Goal: Check status: Check status

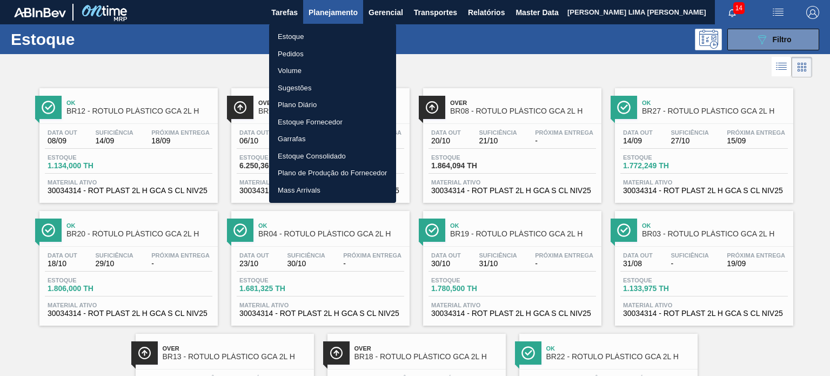
scroll to position [54, 0]
click at [315, 52] on li "Pedidos" at bounding box center [332, 53] width 127 height 17
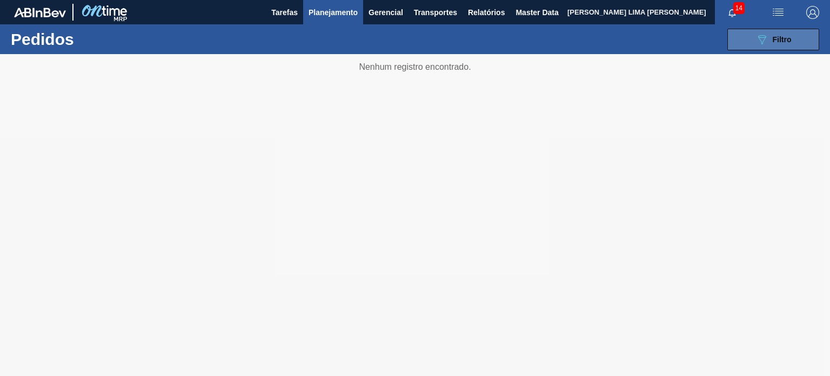
click at [770, 35] on div "089F7B8B-B2A5-4AFE-B5C0-19BA573D28AC Filtro" at bounding box center [774, 39] width 36 height 13
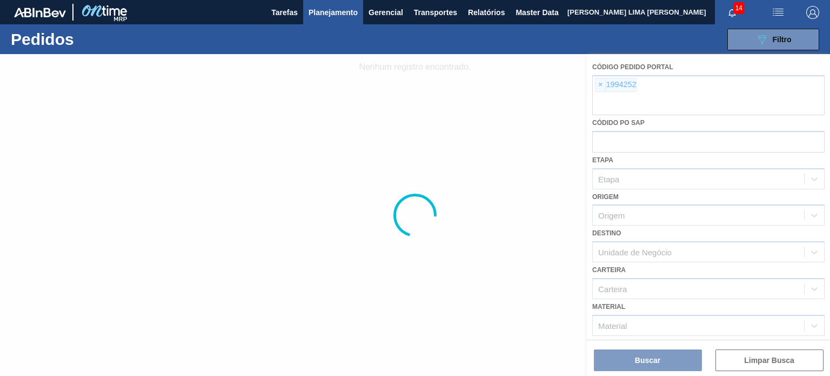
click at [607, 89] on div at bounding box center [415, 215] width 830 height 322
click at [602, 86] on div at bounding box center [415, 215] width 830 height 322
click at [600, 86] on div at bounding box center [415, 215] width 830 height 322
click at [602, 86] on div at bounding box center [415, 215] width 830 height 322
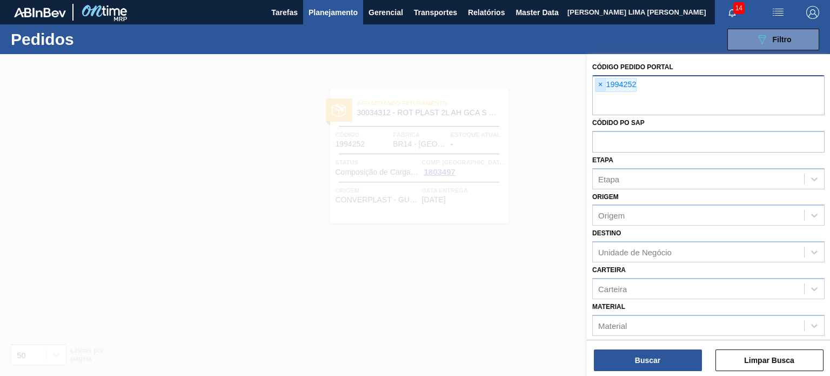
click at [602, 84] on span "×" at bounding box center [601, 84] width 10 height 13
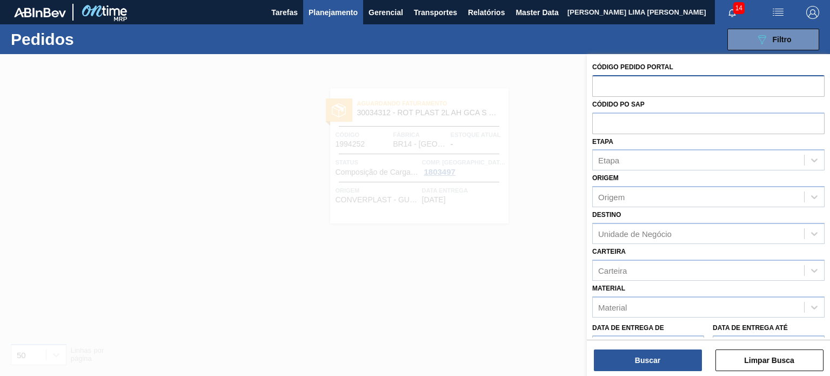
paste input "1988542"
type input "1988542"
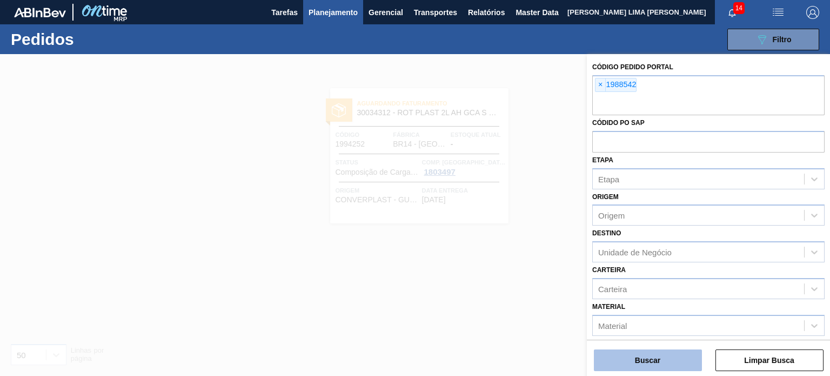
click at [687, 350] on button "Buscar" at bounding box center [648, 360] width 108 height 22
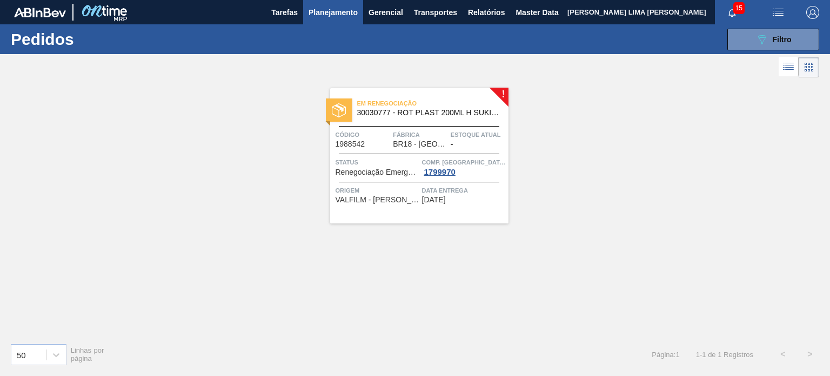
click at [351, 10] on span "Planejamento" at bounding box center [333, 12] width 49 height 13
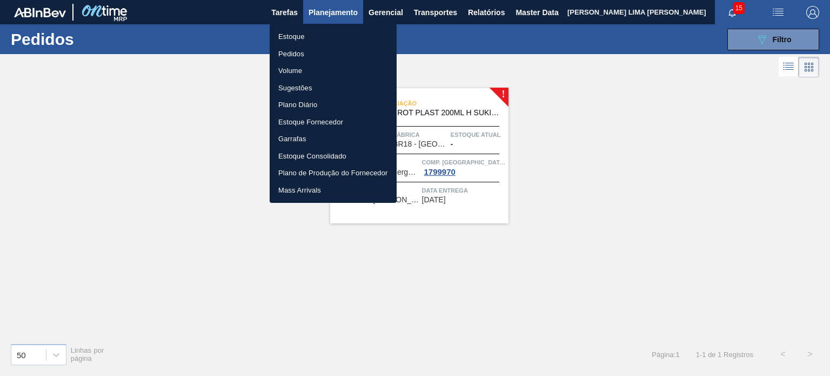
click at [326, 39] on li "Estoque" at bounding box center [333, 36] width 127 height 17
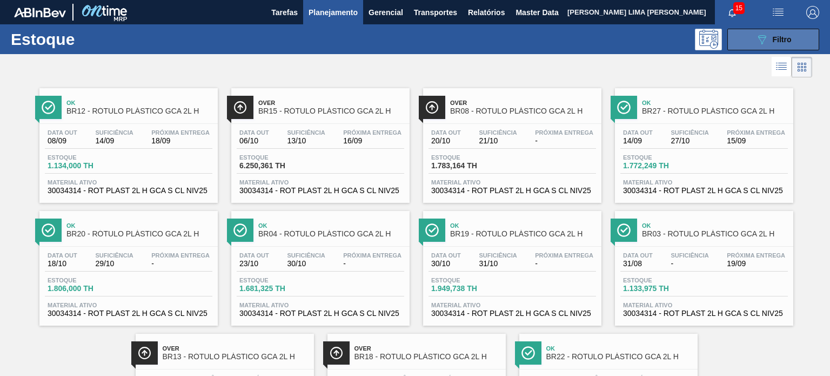
click at [790, 32] on button "089F7B8B-B2A5-4AFE-B5C0-19BA573D28AC Filtro" at bounding box center [773, 40] width 92 height 22
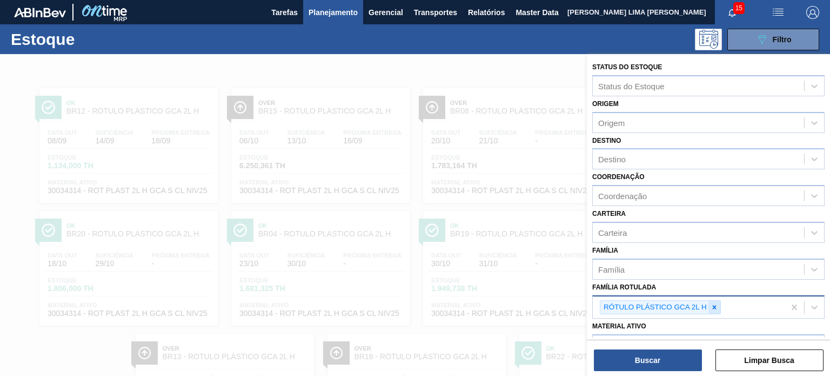
click at [712, 307] on icon at bounding box center [715, 307] width 8 height 8
type Rotulada "limoneto"
click at [712, 304] on icon at bounding box center [715, 307] width 8 height 8
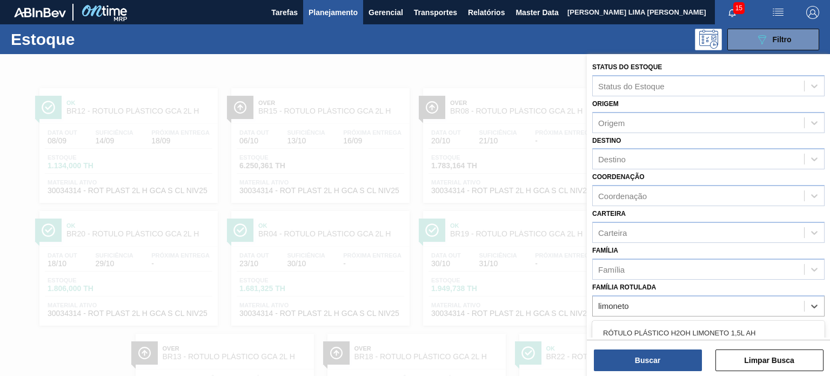
scroll to position [108, 0]
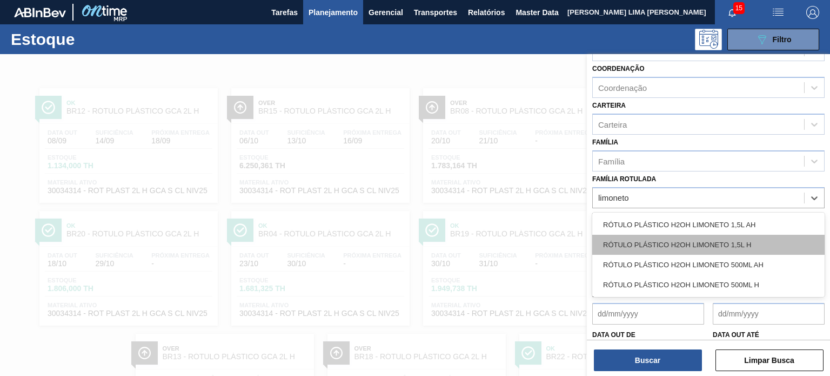
click at [715, 245] on div "RÓTULO PLÁSTICO H2OH LIMONETO 1,5L H" at bounding box center [708, 245] width 232 height 20
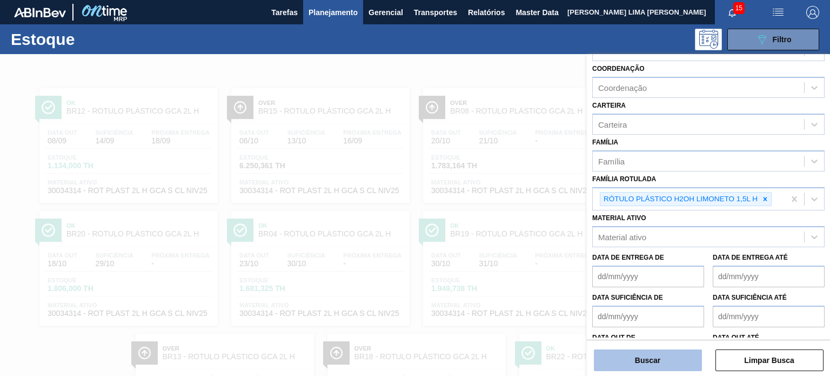
click at [673, 358] on button "Buscar" at bounding box center [648, 360] width 108 height 22
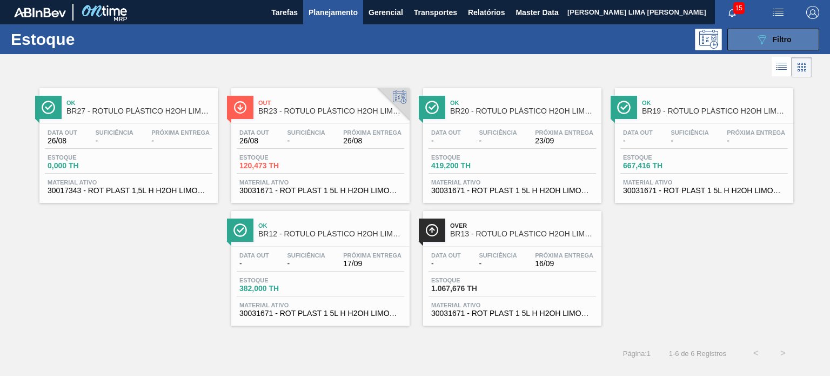
click at [782, 47] on button "089F7B8B-B2A5-4AFE-B5C0-19BA573D28AC Filtro" at bounding box center [773, 40] width 92 height 22
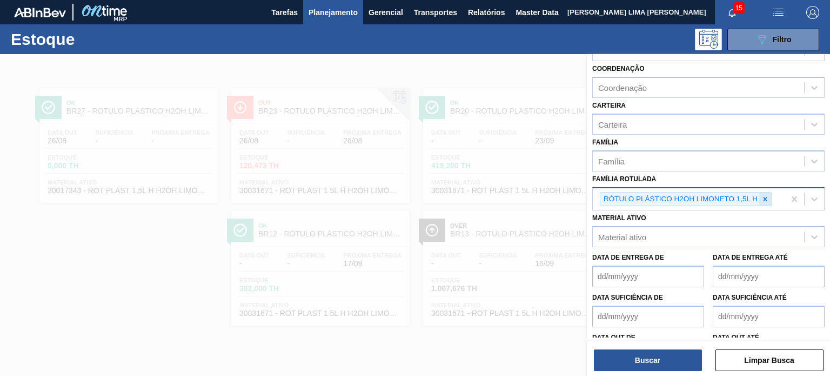
click at [766, 195] on icon at bounding box center [766, 199] width 8 height 8
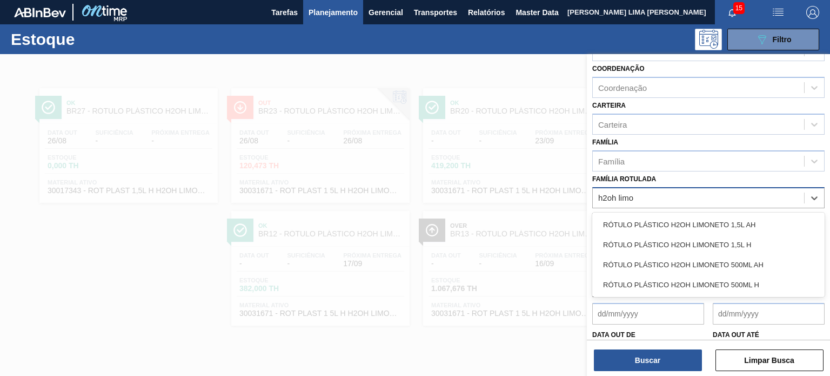
type Rotulada "h2oh limon"
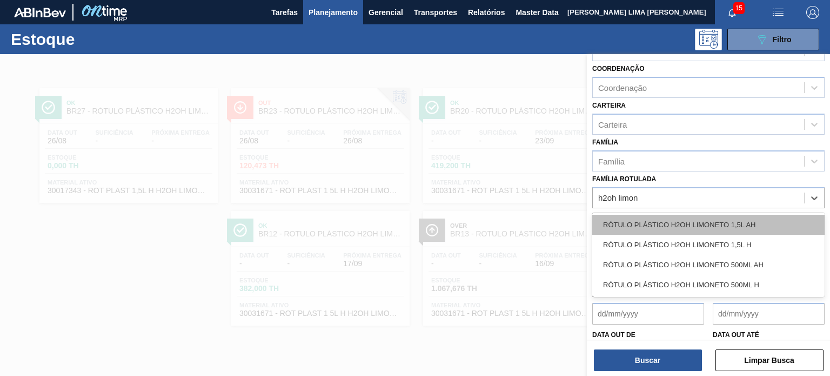
click at [757, 215] on div "RÓTULO PLÁSTICO H2OH LIMONETO 1,5L AH" at bounding box center [708, 225] width 232 height 20
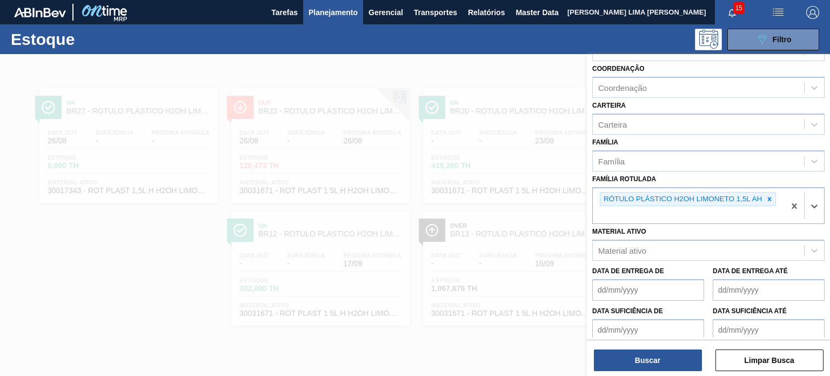
click at [653, 345] on div "Buscar Limpar Busca" at bounding box center [708, 354] width 243 height 30
click at [653, 352] on button "Buscar" at bounding box center [648, 360] width 108 height 22
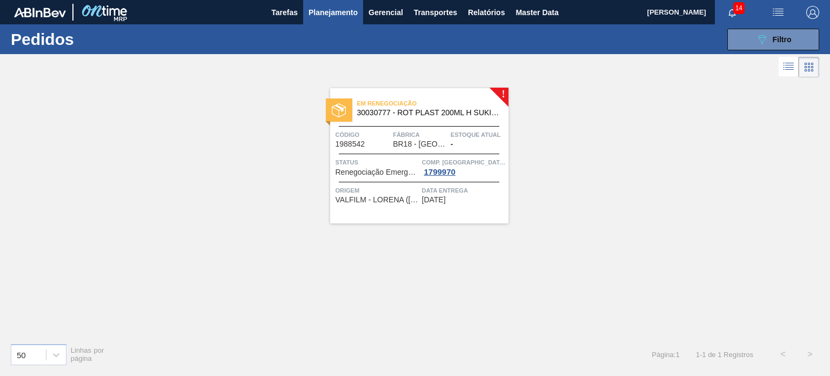
click at [426, 185] on span "Data entrega" at bounding box center [464, 190] width 84 height 11
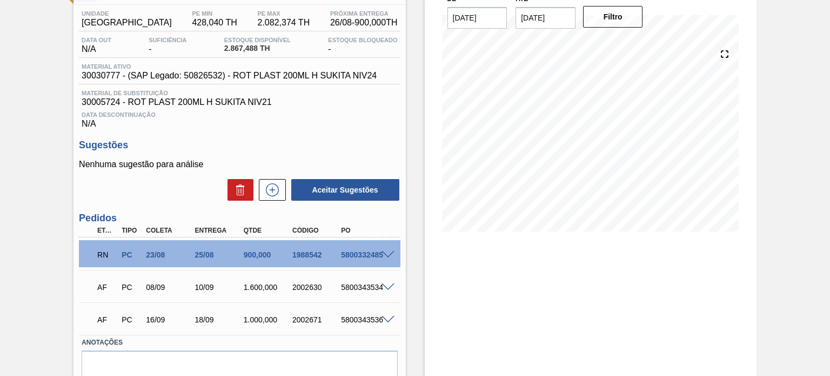
scroll to position [132, 0]
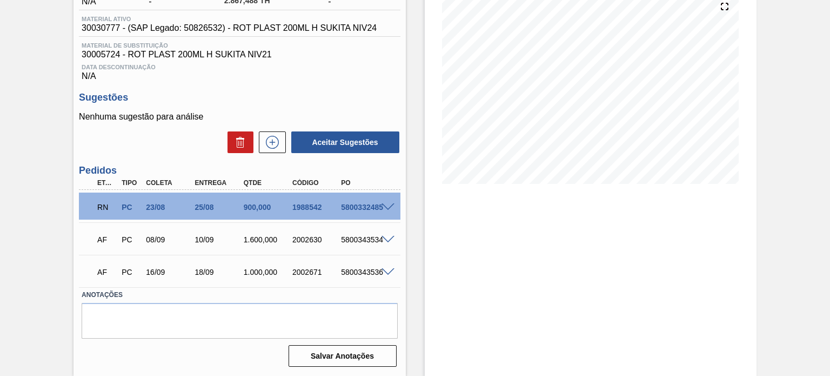
click at [382, 209] on span at bounding box center [388, 207] width 13 height 8
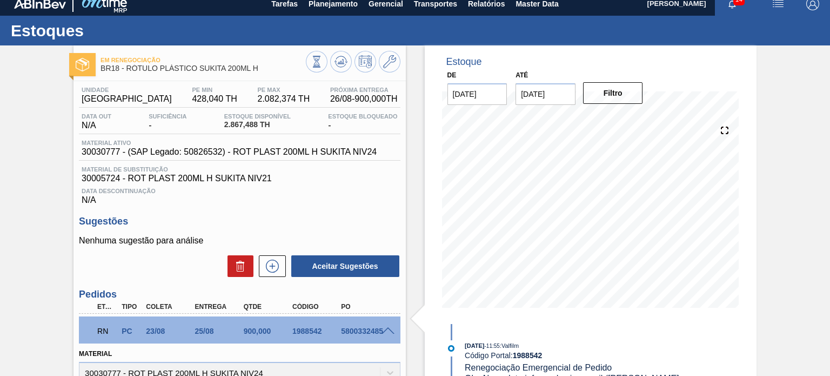
scroll to position [0, 0]
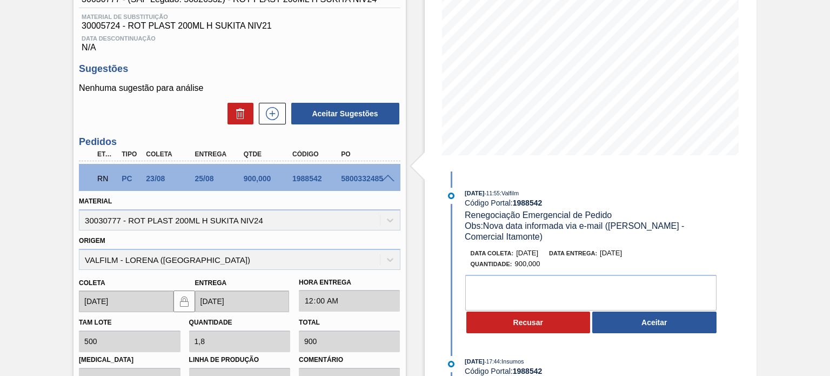
scroll to position [162, 0]
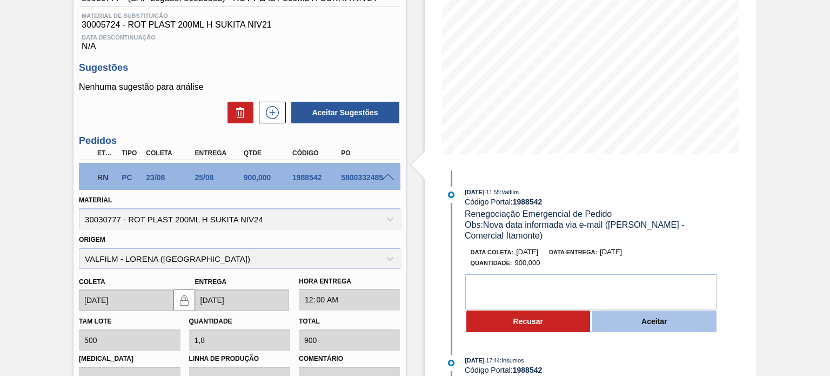
click at [653, 319] on button "Aceitar" at bounding box center [654, 321] width 124 height 22
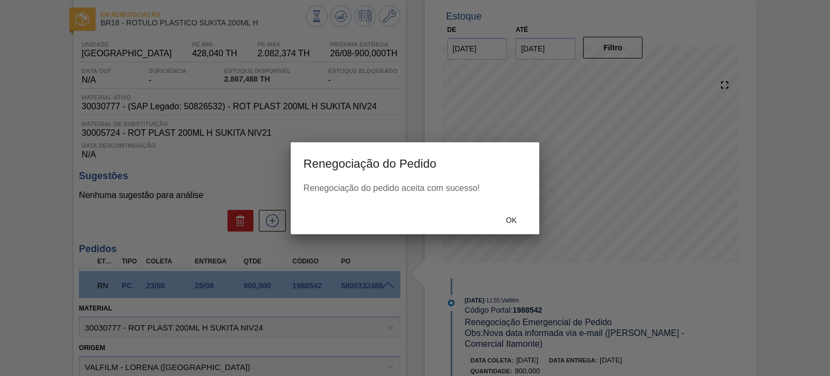
scroll to position [0, 0]
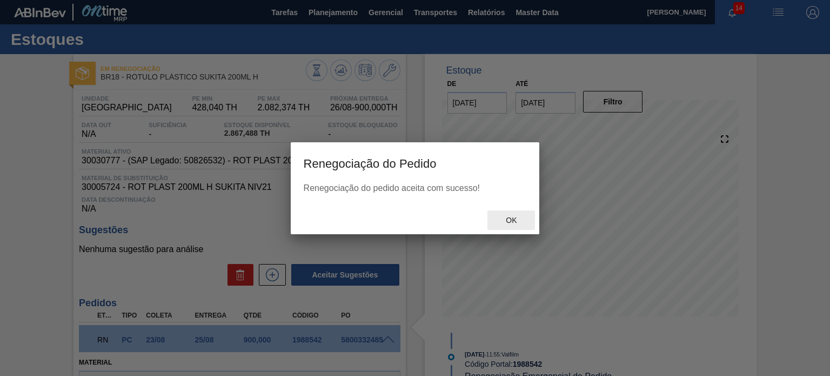
click at [506, 214] on div "Ok" at bounding box center [512, 220] width 48 height 20
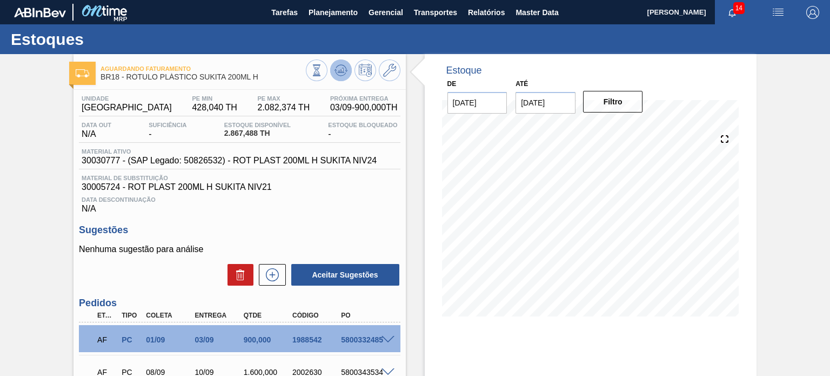
click at [339, 75] on icon at bounding box center [341, 70] width 13 height 13
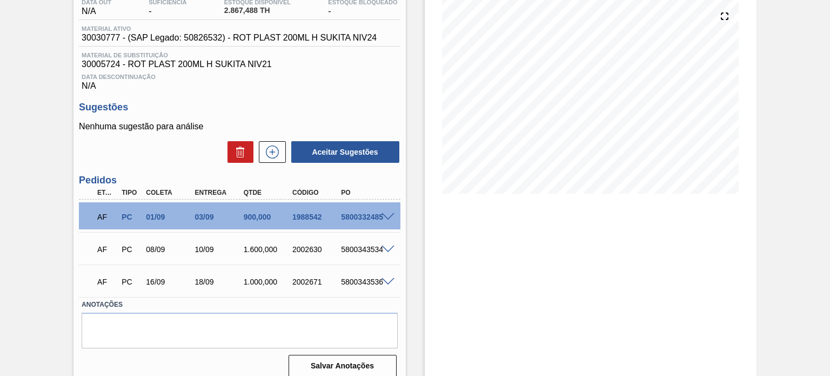
scroll to position [132, 0]
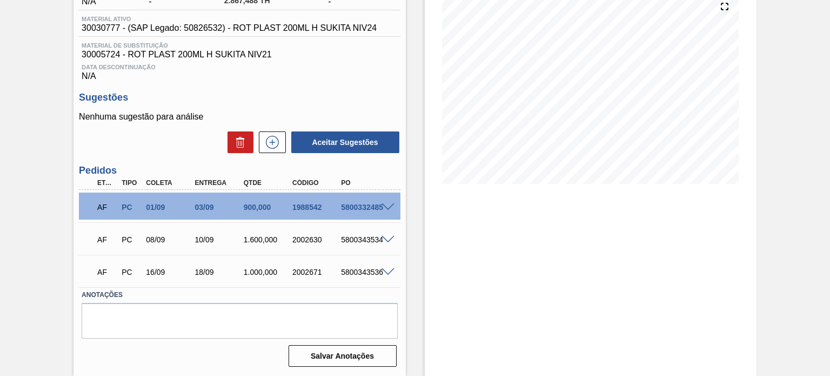
click at [386, 207] on span at bounding box center [388, 207] width 13 height 8
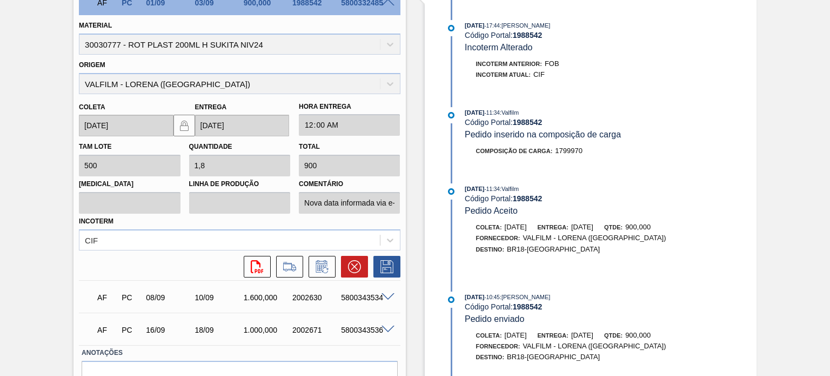
scroll to position [285, 0]
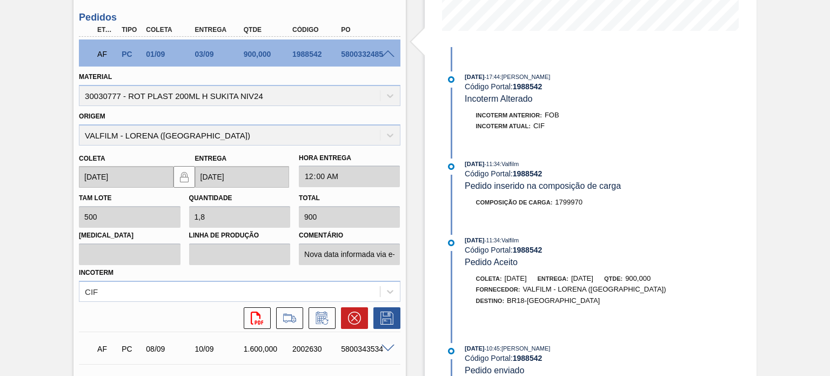
click at [385, 57] on div "5800332485" at bounding box center [365, 54] width 54 height 9
click at [385, 55] on span at bounding box center [388, 54] width 13 height 8
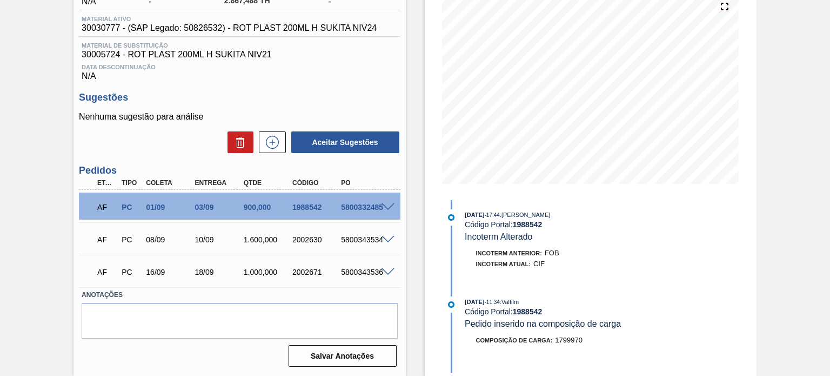
click at [385, 273] on span at bounding box center [388, 272] width 13 height 8
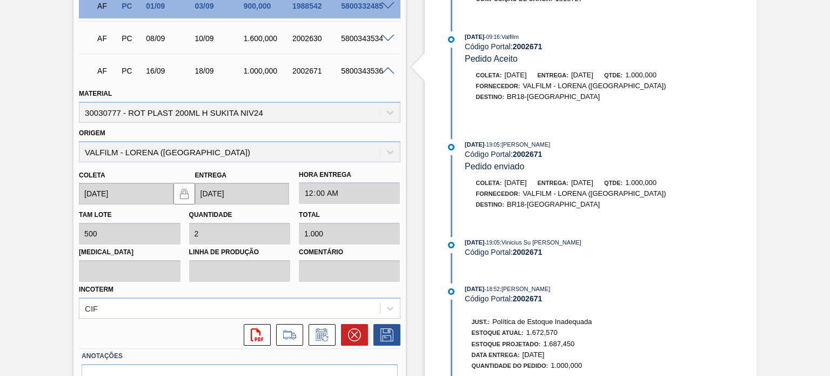
scroll to position [393, 0]
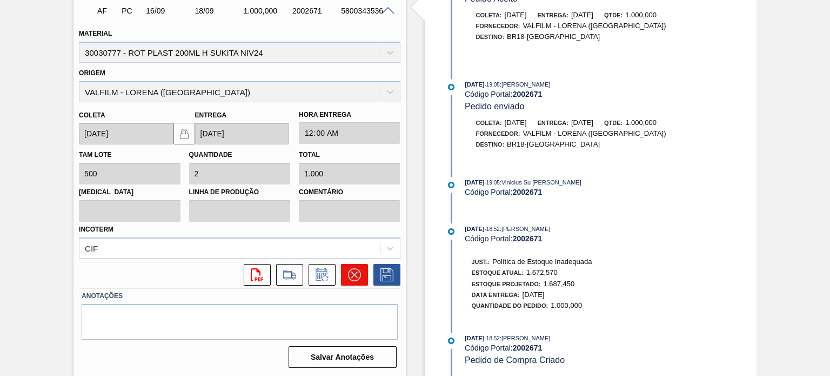
click at [359, 269] on icon at bounding box center [354, 274] width 13 height 13
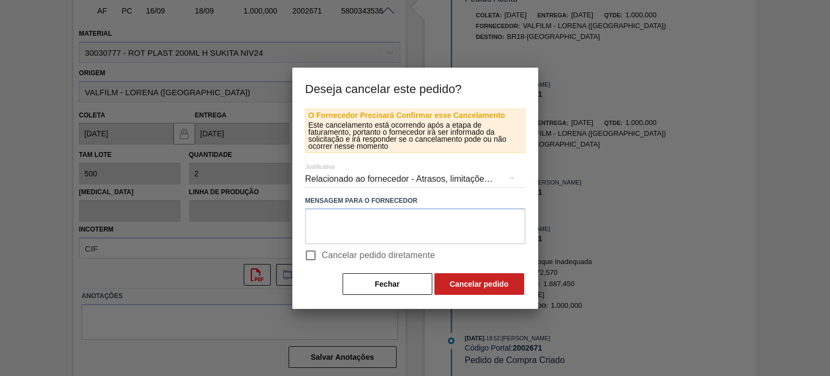
click at [344, 191] on div "Relacionado ao fornecedor - Atrasos, limitações de capacidade, etc." at bounding box center [415, 179] width 220 height 30
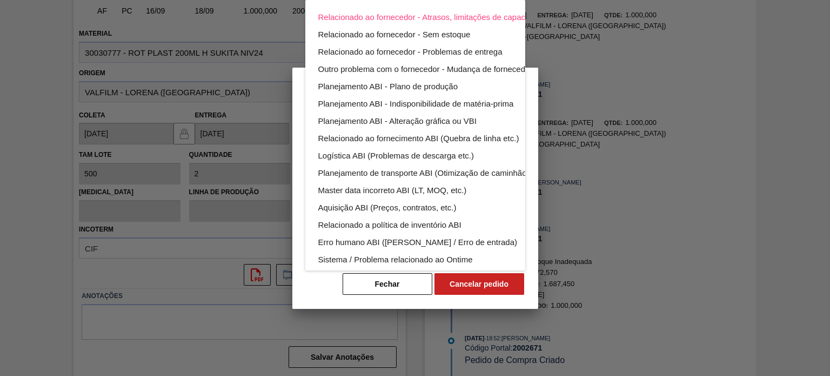
click at [347, 183] on div "Relacionado ao fornecedor - Atrasos, limitações de capacidade, etc. Relacionado…" at bounding box center [440, 164] width 271 height 329
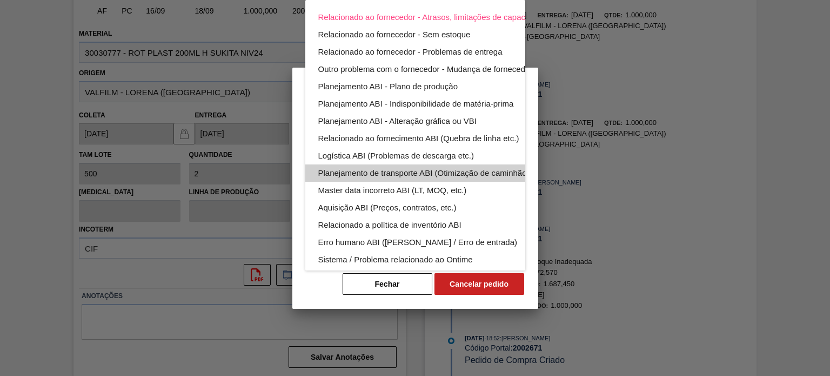
click at [352, 181] on div "Planejamento de transporte ABI (Otimização de caminhão etc.)" at bounding box center [440, 172] width 245 height 17
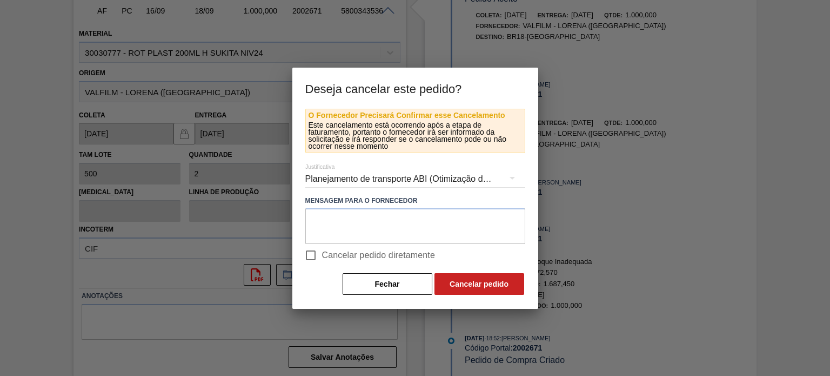
click at [515, 176] on icon "button" at bounding box center [512, 177] width 13 height 13
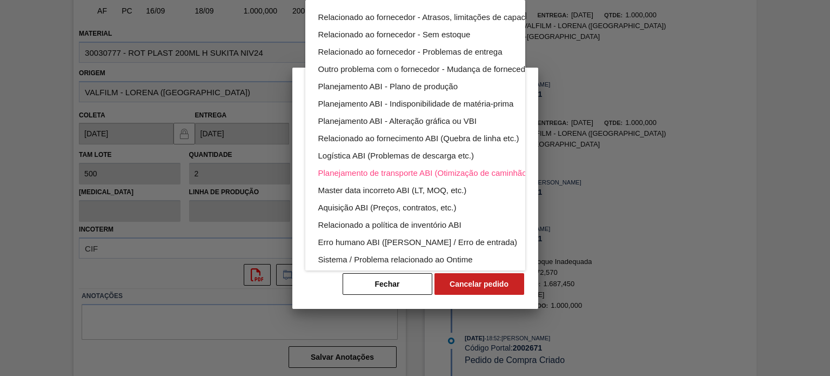
click at [535, 190] on div "Relacionado ao fornecedor - Atrasos, limitações de capacidade, etc. Relacionado…" at bounding box center [415, 188] width 830 height 376
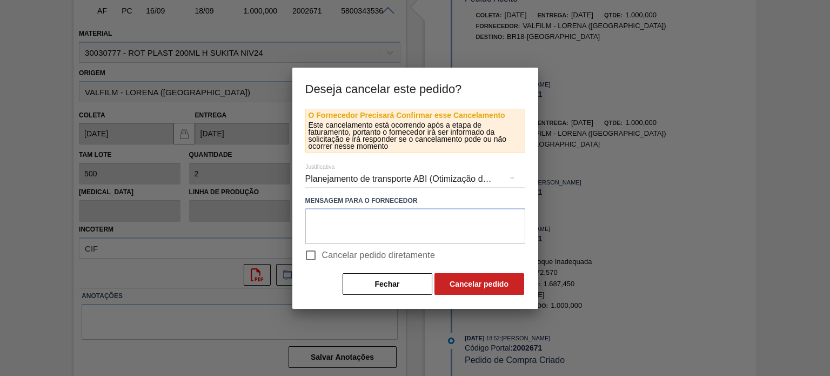
click at [513, 178] on div "Relacionado ao fornecedor - Atrasos, limitações de capacidade, etc. Relacionado…" at bounding box center [415, 188] width 830 height 376
click at [503, 181] on button "button" at bounding box center [512, 178] width 26 height 26
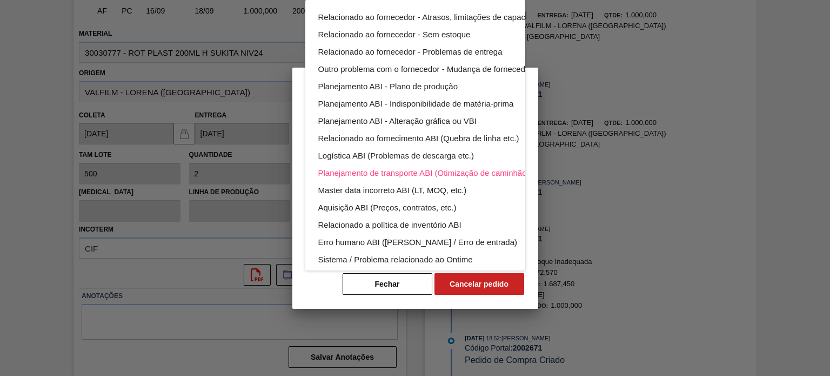
scroll to position [66, 0]
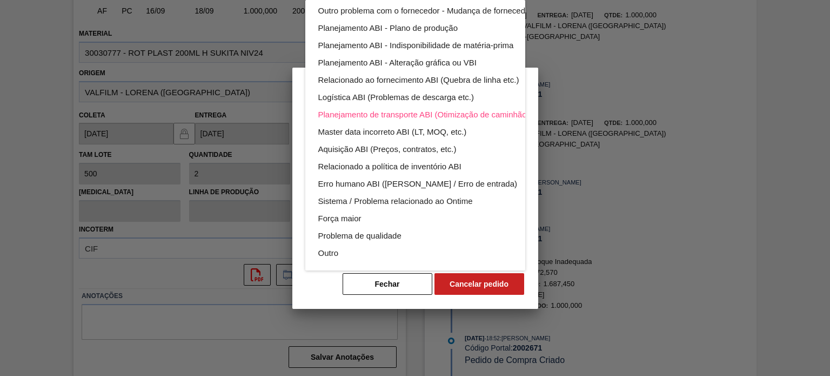
click at [408, 284] on div "Relacionado ao fornecedor - Atrasos, limitações de capacidade, etc. Relacionado…" at bounding box center [415, 188] width 830 height 376
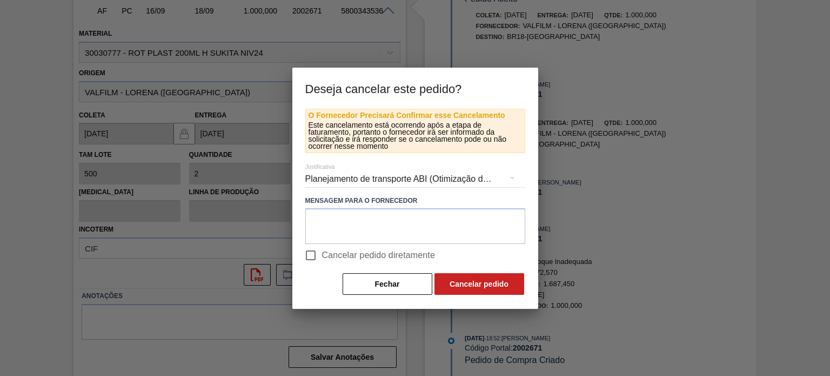
click at [386, 286] on div "Relacionado ao fornecedor - Atrasos, limitações de capacidade, etc. Relacionado…" at bounding box center [415, 188] width 830 height 376
click at [367, 282] on button "Fechar" at bounding box center [388, 284] width 90 height 22
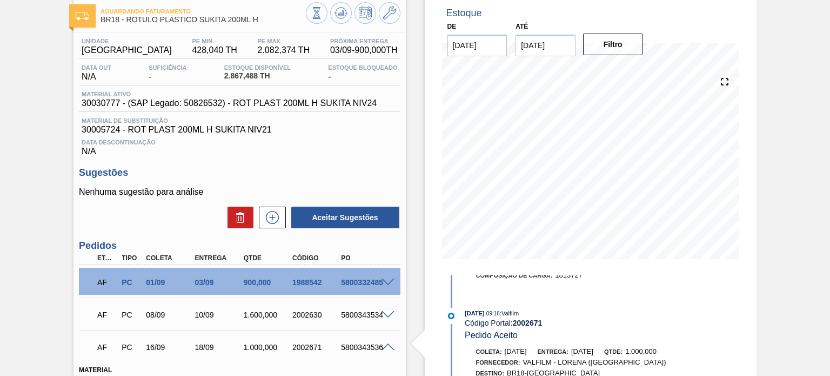
scroll to position [0, 0]
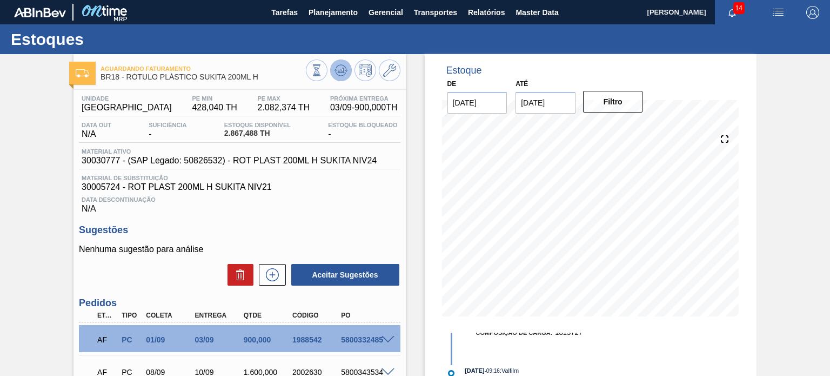
click at [337, 73] on icon at bounding box center [341, 70] width 13 height 13
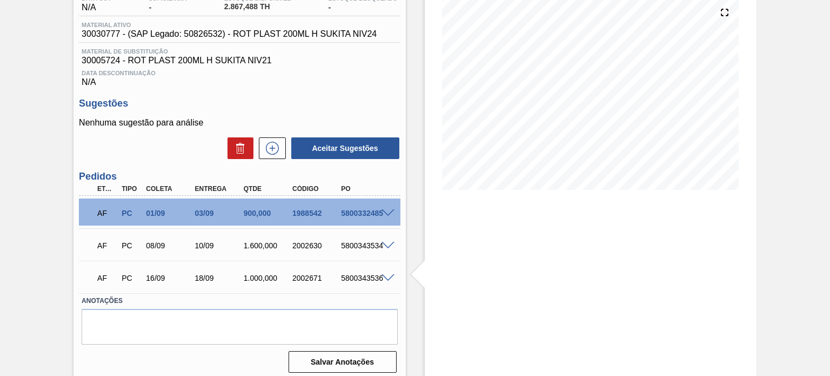
scroll to position [132, 0]
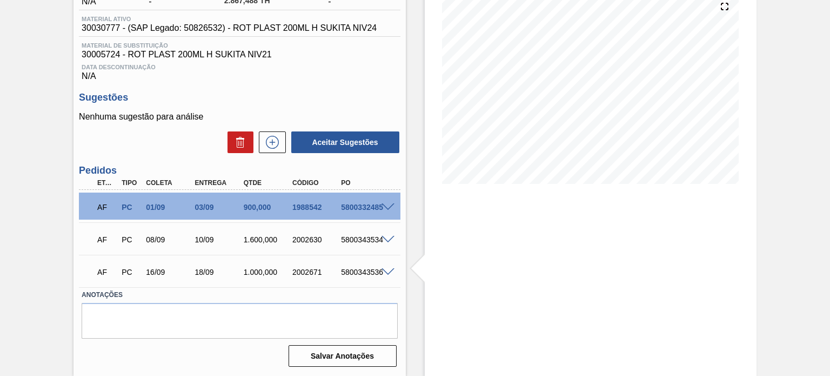
click at [384, 276] on div "5800343536" at bounding box center [365, 272] width 54 height 9
click at [385, 273] on span at bounding box center [388, 272] width 13 height 8
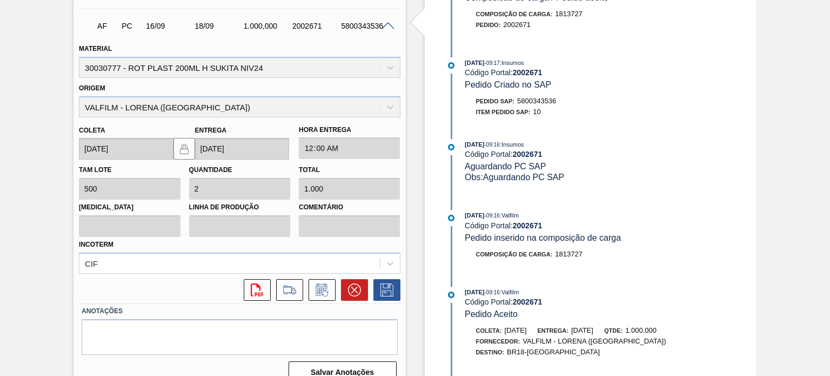
scroll to position [393, 0]
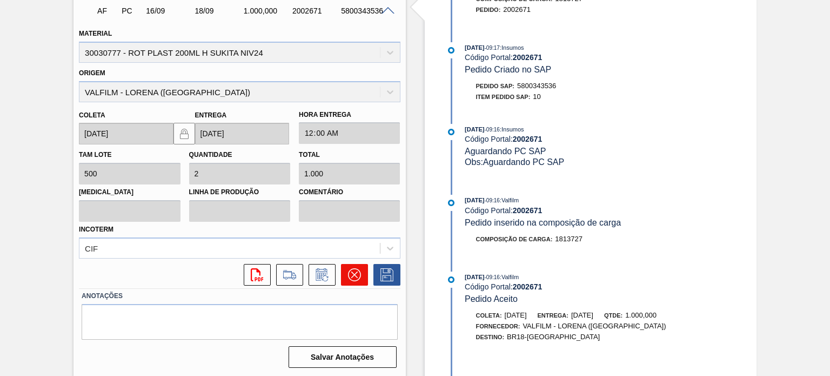
click at [355, 273] on icon at bounding box center [354, 274] width 13 height 13
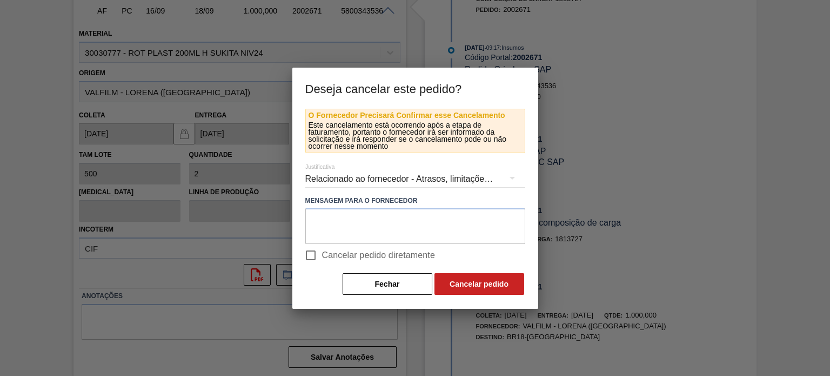
click at [372, 176] on div "Relacionado ao fornecedor - Atrasos, limitações de capacidade, etc." at bounding box center [415, 179] width 220 height 30
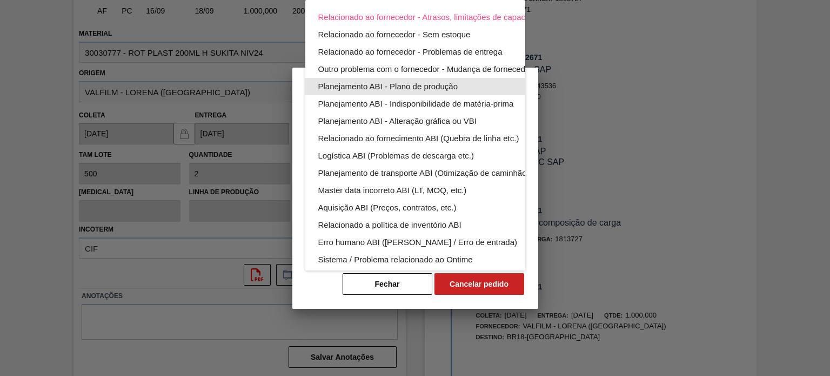
click at [418, 91] on div "Planejamento ABI - Plano de produção" at bounding box center [440, 86] width 245 height 17
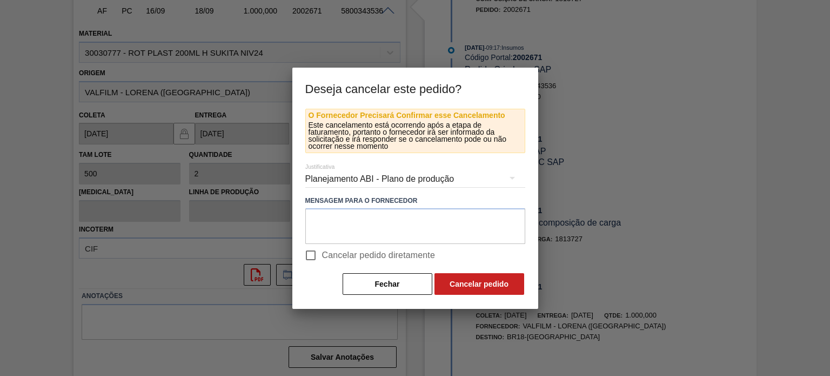
click at [324, 250] on span "Cancelar pedido diretamente" at bounding box center [379, 255] width 114 height 13
click at [322, 250] on input "Cancelar pedido diretamente" at bounding box center [310, 255] width 23 height 23
checkbox input "true"
click at [506, 279] on button "Cancelar pedido" at bounding box center [480, 284] width 90 height 22
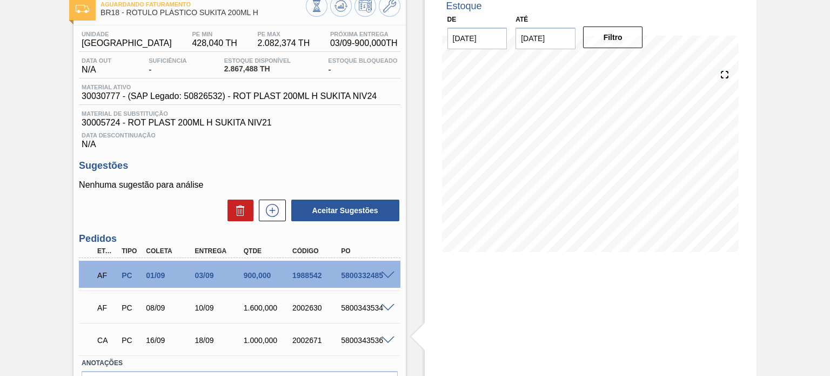
scroll to position [0, 0]
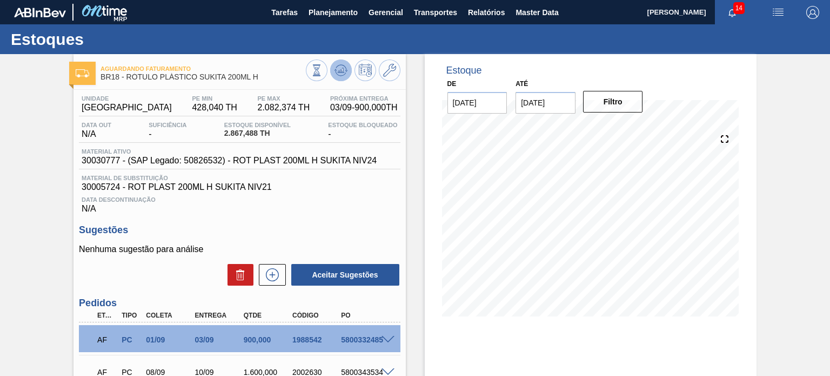
click at [344, 69] on icon at bounding box center [341, 70] width 13 height 13
click at [339, 78] on button at bounding box center [341, 70] width 22 height 22
click at [339, 76] on icon at bounding box center [341, 70] width 13 height 13
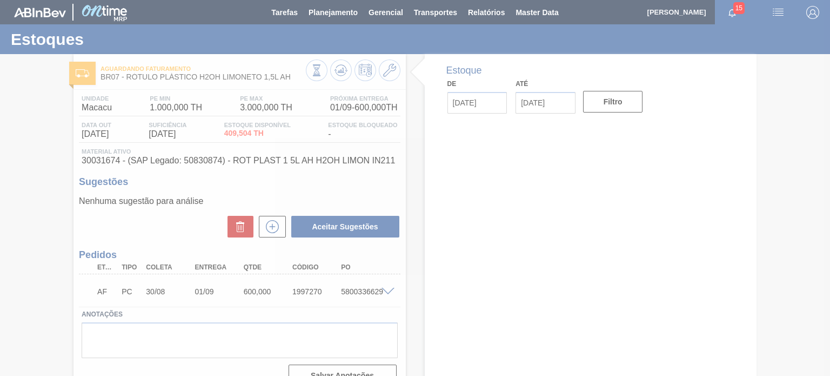
click at [338, 72] on div at bounding box center [415, 188] width 830 height 376
click at [338, 72] on icon at bounding box center [340, 70] width 7 height 5
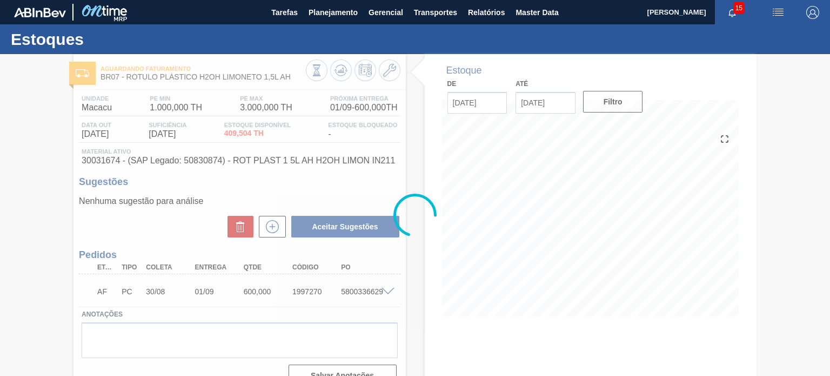
click at [338, 72] on div at bounding box center [415, 215] width 830 height 322
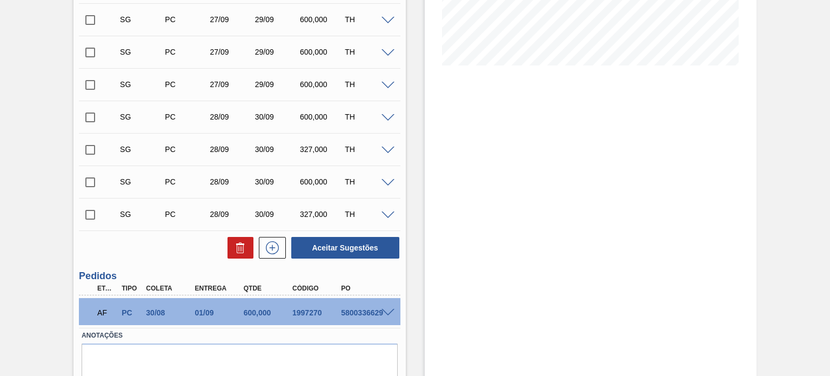
scroll to position [291, 0]
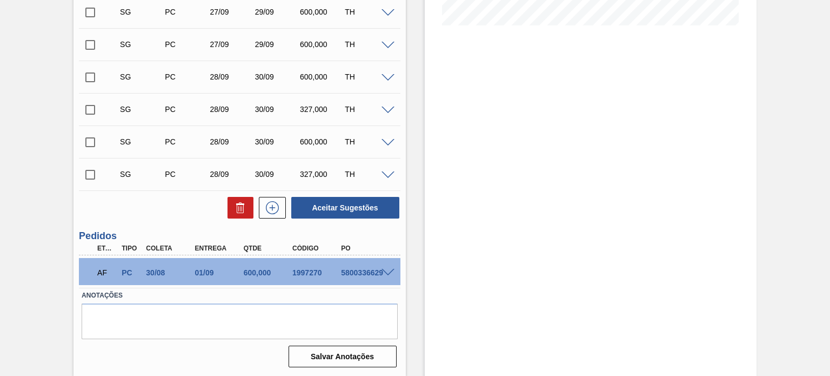
click at [385, 276] on div "5800336629" at bounding box center [365, 272] width 54 height 9
click at [385, 275] on span at bounding box center [388, 273] width 13 height 8
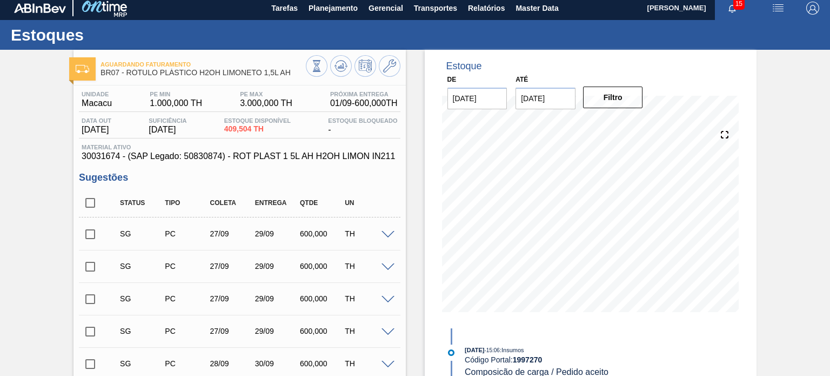
scroll to position [0, 0]
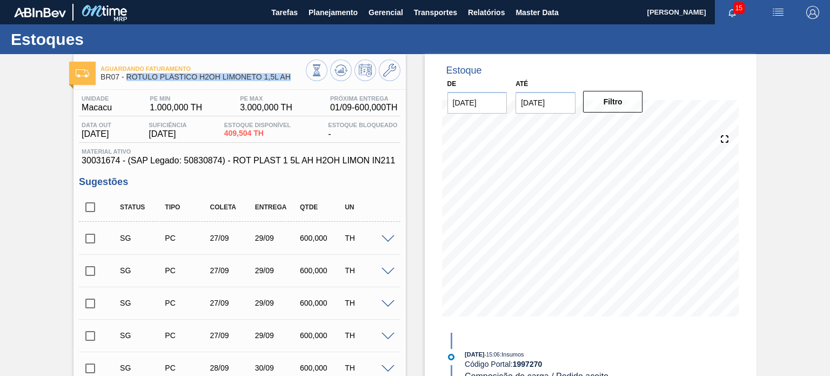
drag, startPoint x: 293, startPoint y: 79, endPoint x: 128, endPoint y: 77, distance: 165.9
click at [128, 77] on span "BR07 - RÓTULO PLÁSTICO H2OH LIMONETO 1,5L AH" at bounding box center [203, 77] width 205 height 8
copy span "RÓTULO PLÁSTICO H2OH LIMONETO 1,5L AH"
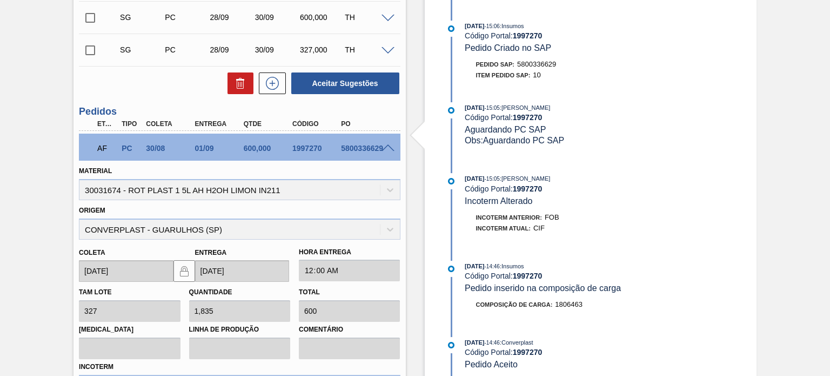
scroll to position [486, 0]
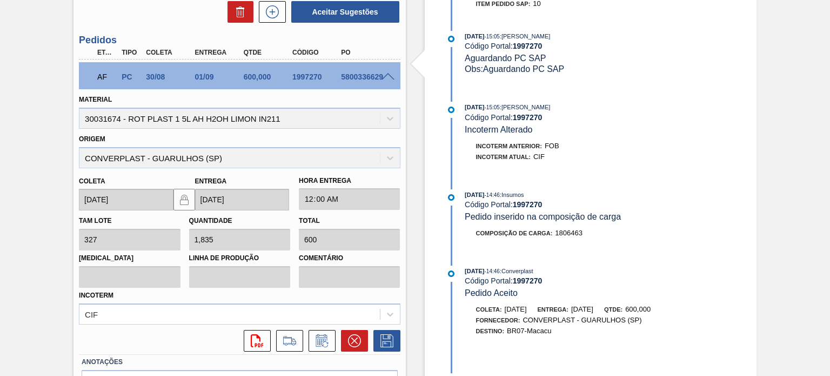
click at [393, 69] on div "AF PC 30/08 01/09 600,000 1997270 5800336629" at bounding box center [239, 75] width 321 height 27
click at [387, 73] on span at bounding box center [388, 77] width 13 height 8
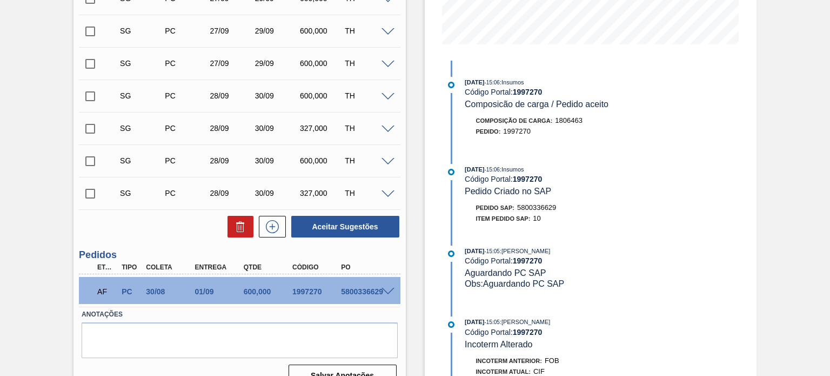
scroll to position [291, 0]
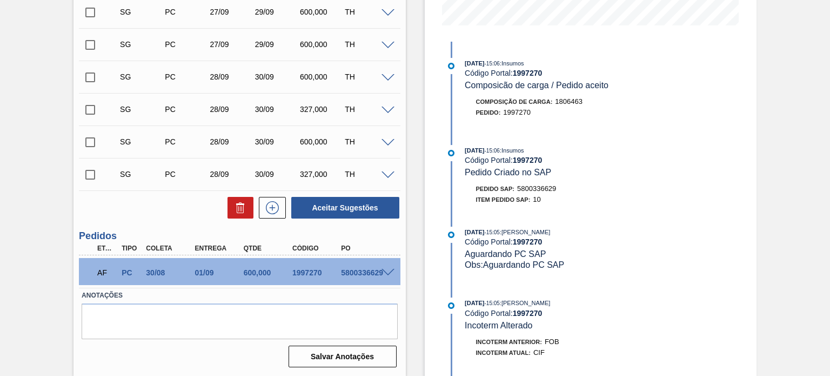
click at [310, 267] on div "AF PC 30/08 01/09 600,000 1997270 5800336629" at bounding box center [236, 272] width 292 height 22
click at [308, 267] on div "AF PC 30/08 01/09 600,000 1997270 5800336629" at bounding box center [236, 272] width 292 height 22
click at [308, 268] on div "1997270" at bounding box center [317, 272] width 54 height 9
copy div "1997270"
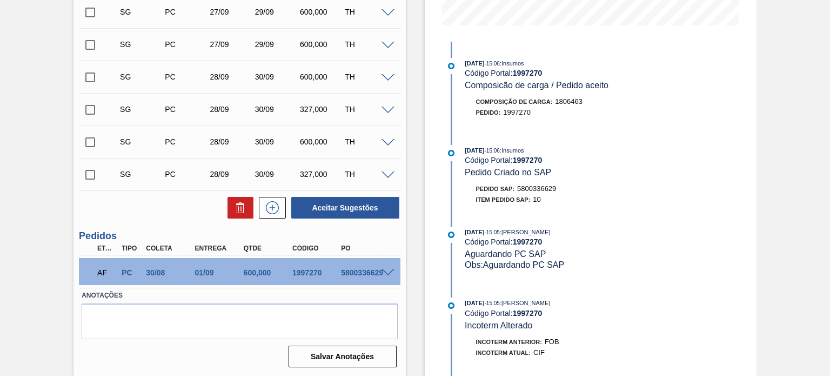
click at [395, 265] on div "AF PC 30/08 01/09 600,000 1997270 5800336629" at bounding box center [239, 271] width 321 height 27
click at [393, 269] on div at bounding box center [390, 272] width 22 height 8
click at [388, 272] on span at bounding box center [388, 273] width 13 height 8
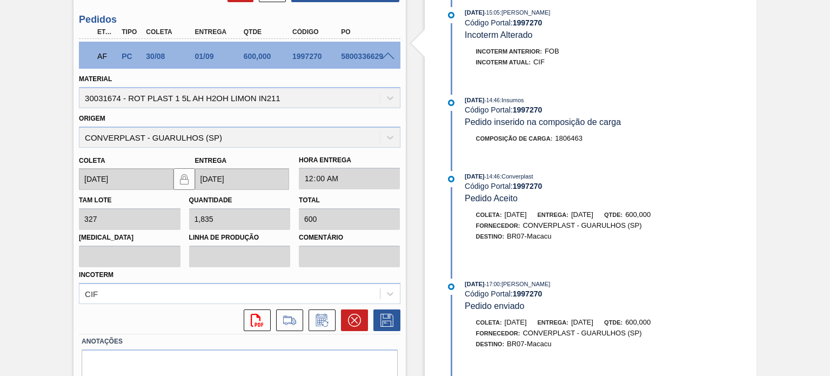
scroll to position [552, 0]
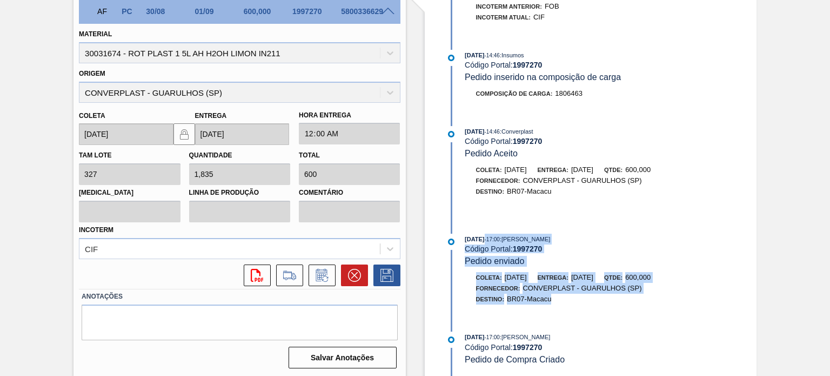
drag, startPoint x: 551, startPoint y: 313, endPoint x: 470, endPoint y: 199, distance: 140.2
click at [476, 216] on div "[DATE] 15:06 : Insumos Código Portal: 1997270 Composicão de carga / Pedido acei…" at bounding box center [583, 4] width 278 height 595
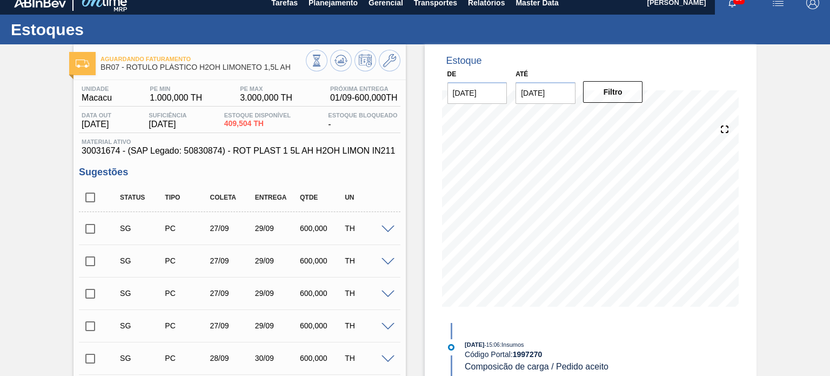
scroll to position [0, 0]
